Goal: Check status: Check status

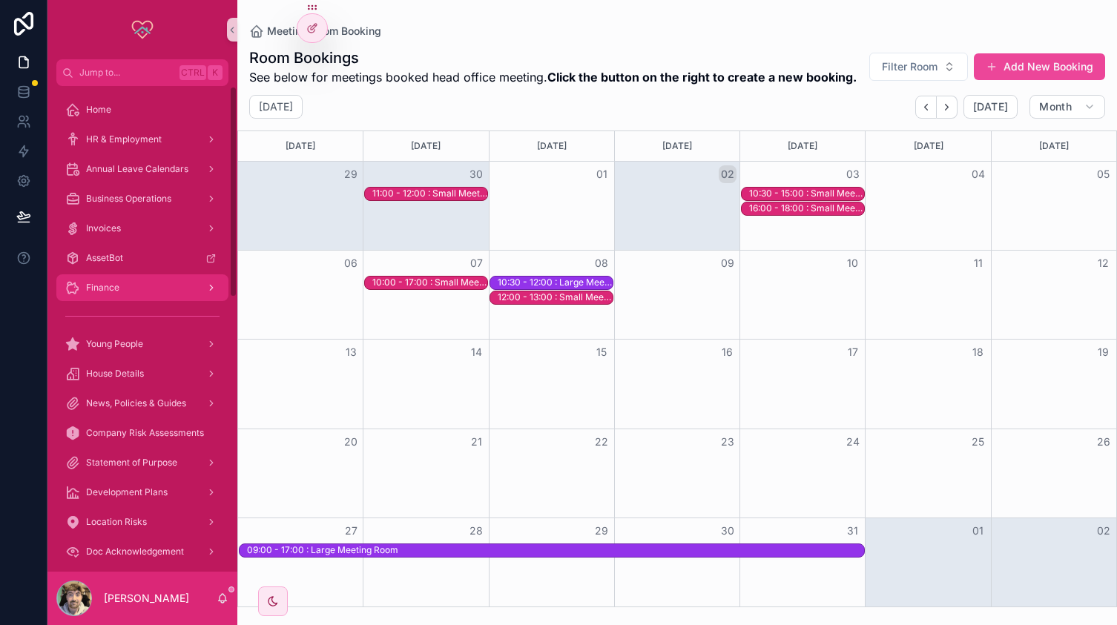
click at [127, 287] on div "Finance" at bounding box center [142, 288] width 154 height 24
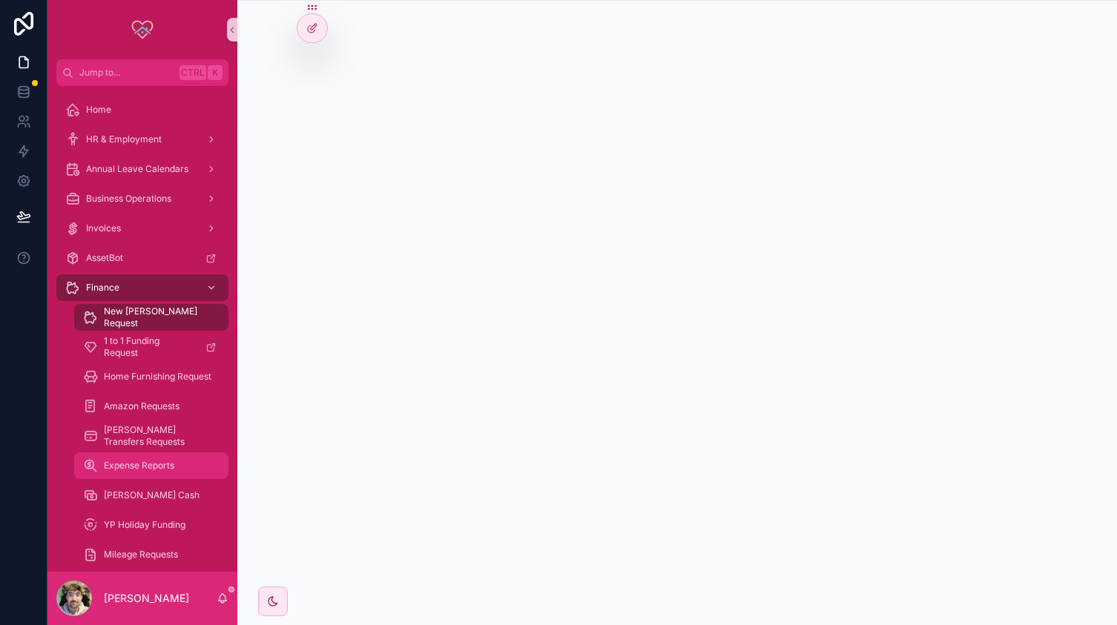
click at [124, 475] on div "Expense Reports" at bounding box center [151, 466] width 137 height 24
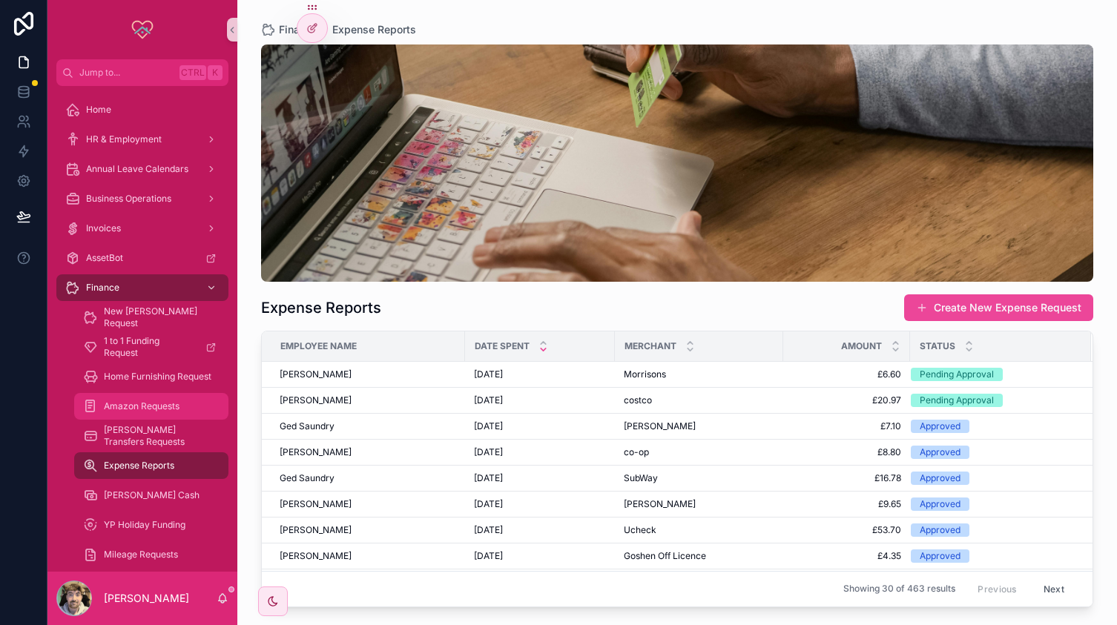
click at [159, 406] on span "Amazon Requests" at bounding box center [142, 407] width 76 height 12
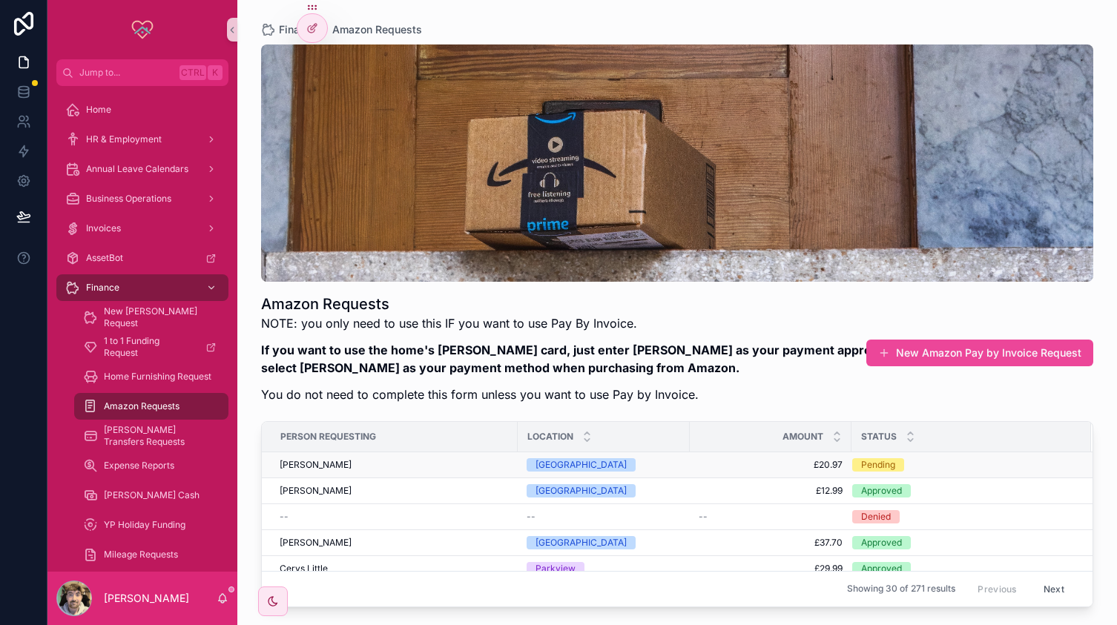
click at [653, 464] on div "[GEOGRAPHIC_DATA]" at bounding box center [604, 464] width 154 height 13
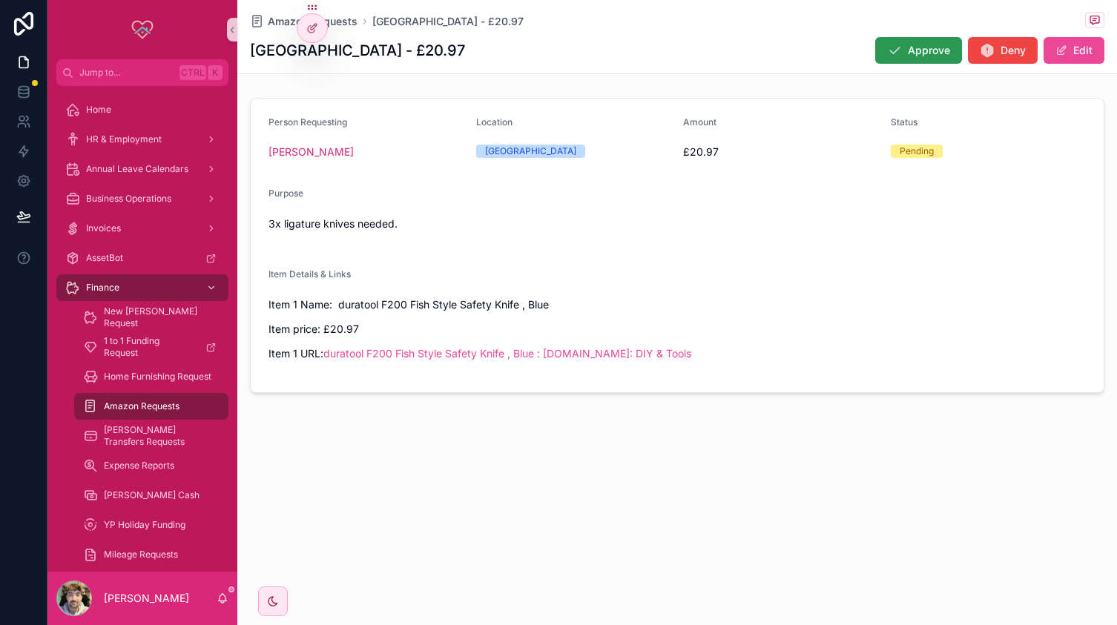
click at [892, 50] on icon "scrollable content" at bounding box center [894, 50] width 15 height 15
click at [119, 120] on div "Home" at bounding box center [142, 110] width 154 height 24
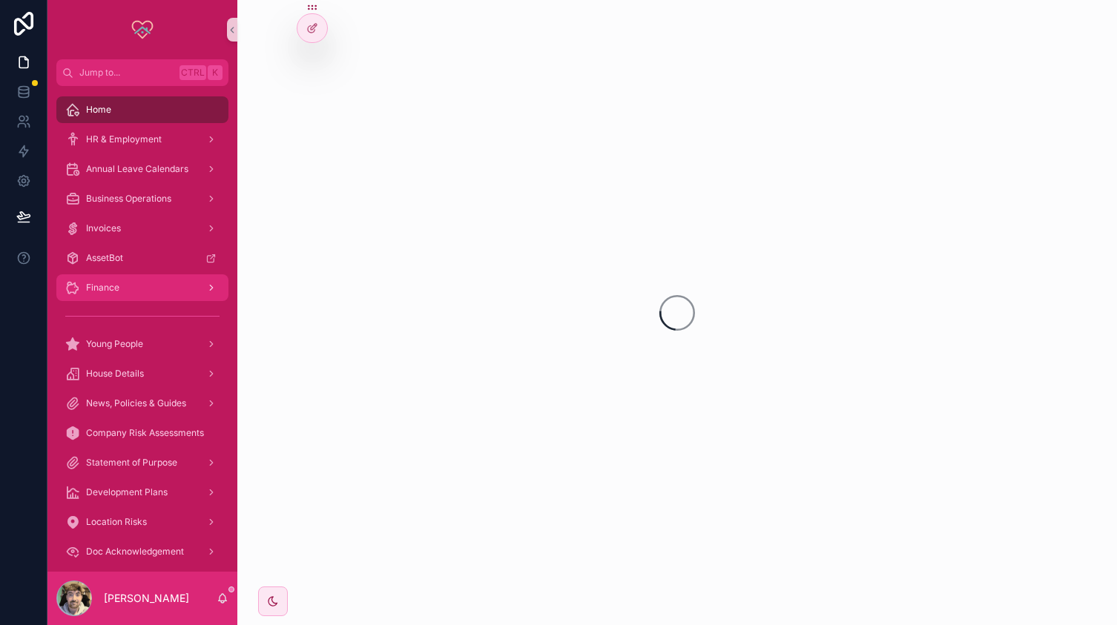
click at [160, 292] on div "Finance" at bounding box center [142, 288] width 154 height 24
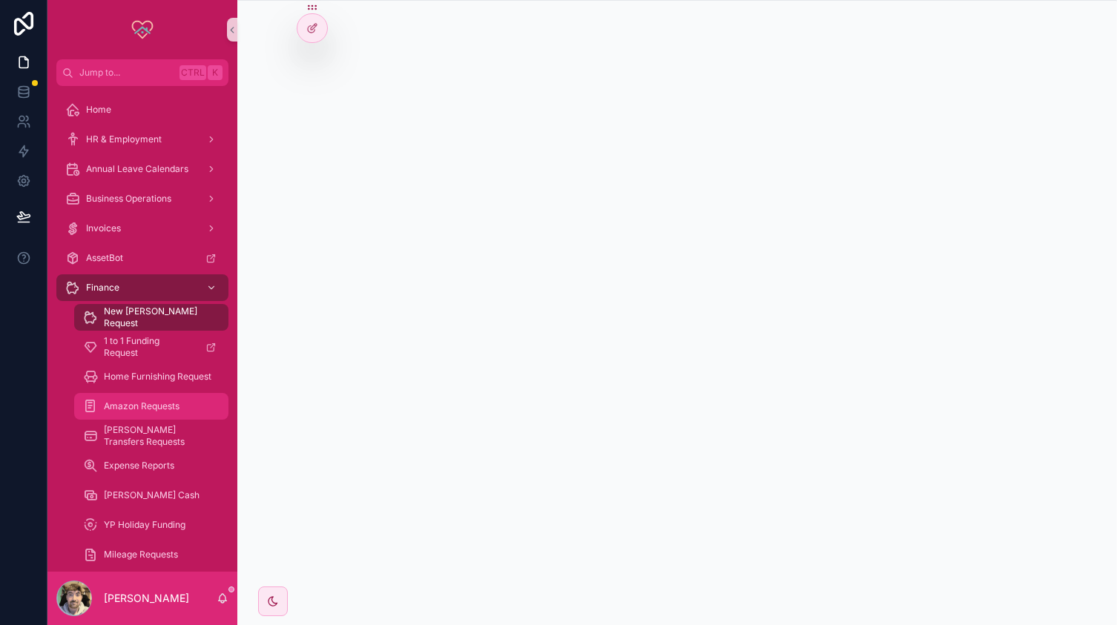
click at [134, 401] on span "Amazon Requests" at bounding box center [142, 407] width 76 height 12
